Goal: Information Seeking & Learning: Learn about a topic

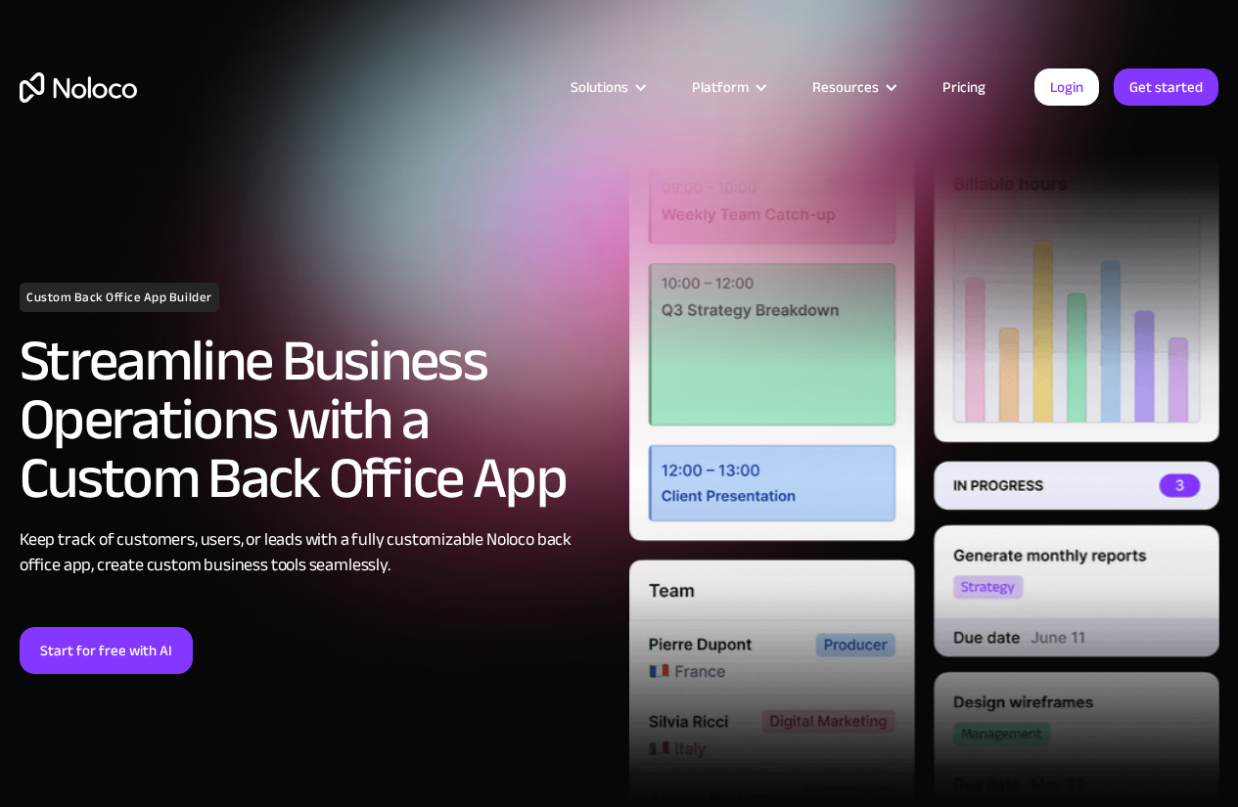
click at [959, 85] on link "Pricing" at bounding box center [964, 86] width 92 height 25
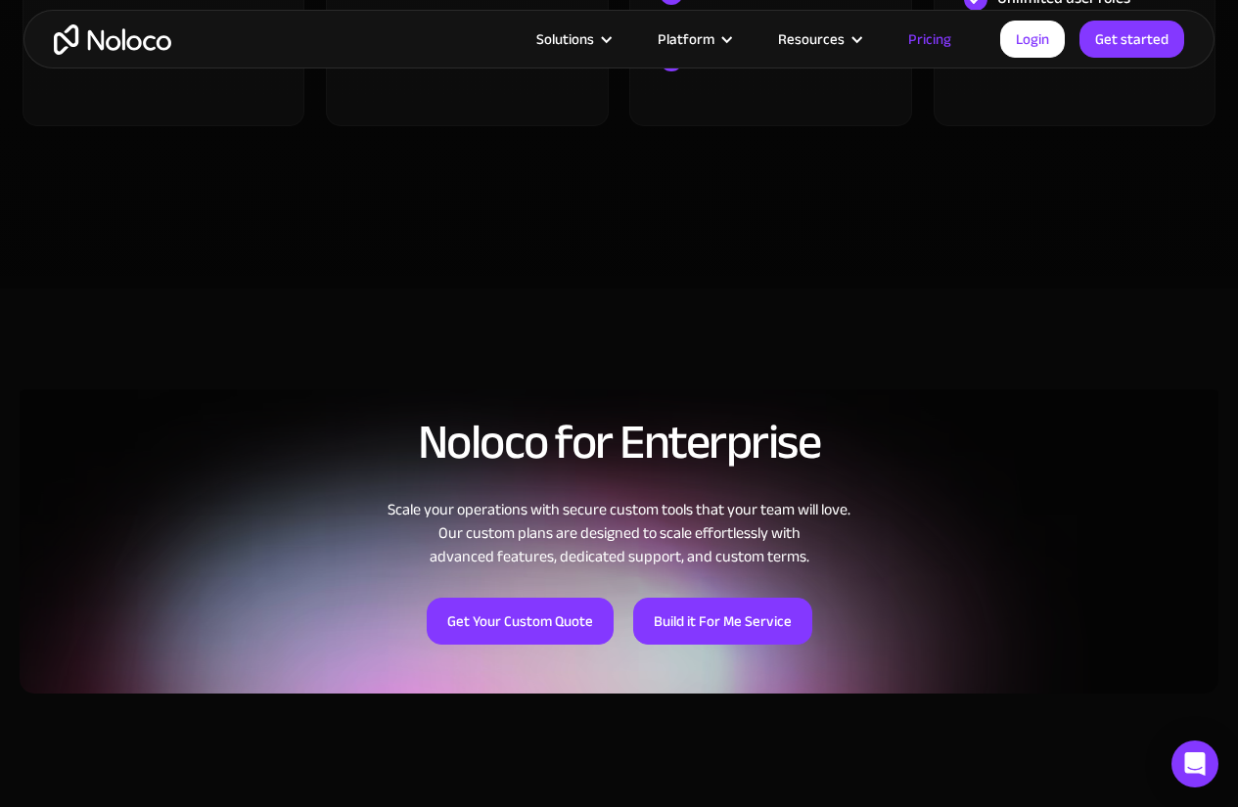
scroll to position [1272, 0]
